Goal: Navigation & Orientation: Find specific page/section

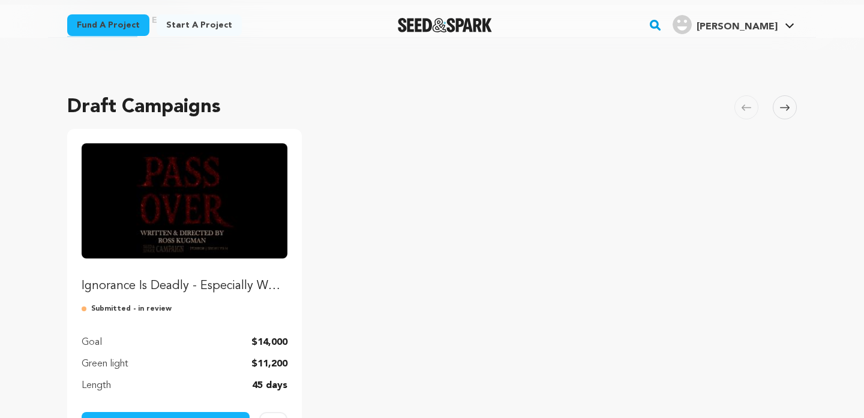
scroll to position [76, 0]
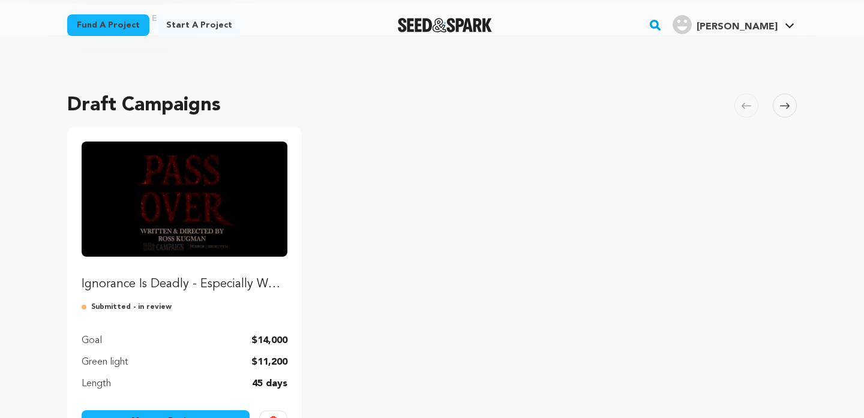
click at [229, 271] on link "Ignorance Is Deadly - Especially When You’re the Firstborn - Back "PASS OVER"" at bounding box center [185, 217] width 206 height 151
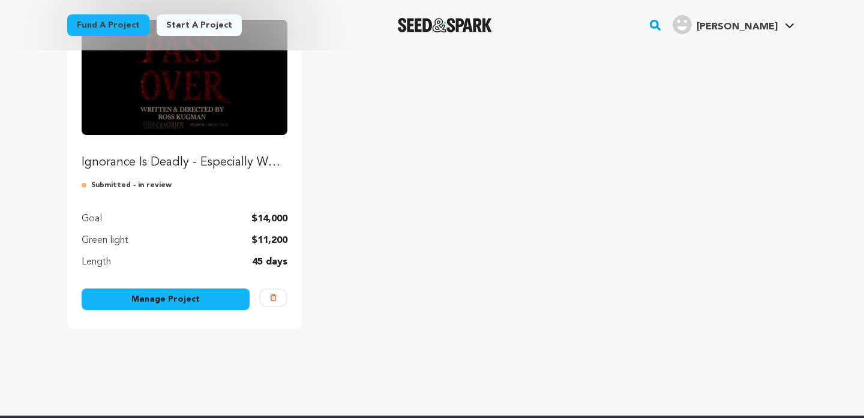
scroll to position [202, 0]
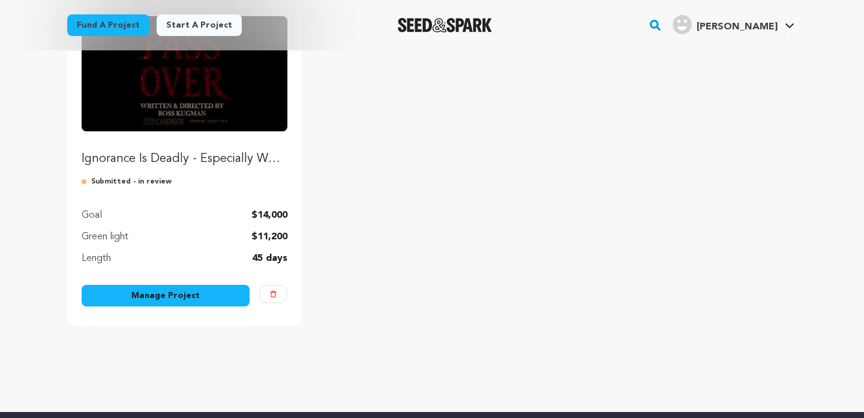
scroll to position [202, 0]
click at [124, 306] on link "Manage Project" at bounding box center [166, 296] width 168 height 22
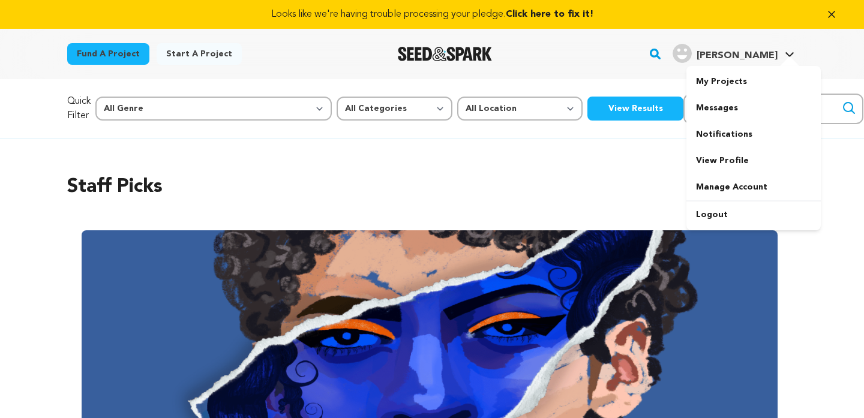
click at [784, 59] on div at bounding box center [790, 62] width 24 height 12
click at [746, 79] on link "My Projects" at bounding box center [753, 81] width 134 height 26
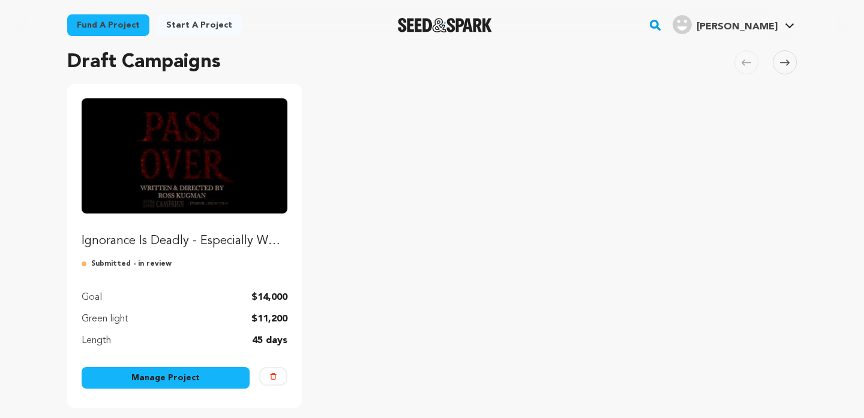
scroll to position [122, 0]
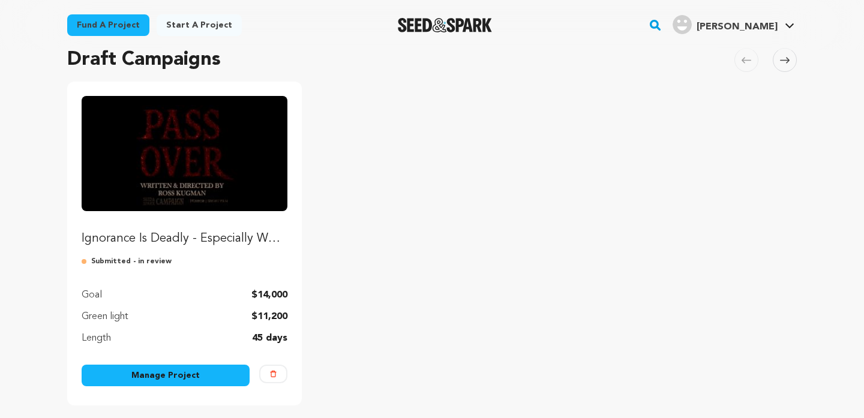
click at [238, 235] on p "Ignorance Is Deadly - Especially When You’re the Firstborn - Back "PASS OVER"" at bounding box center [185, 238] width 206 height 17
